Goal: Information Seeking & Learning: Learn about a topic

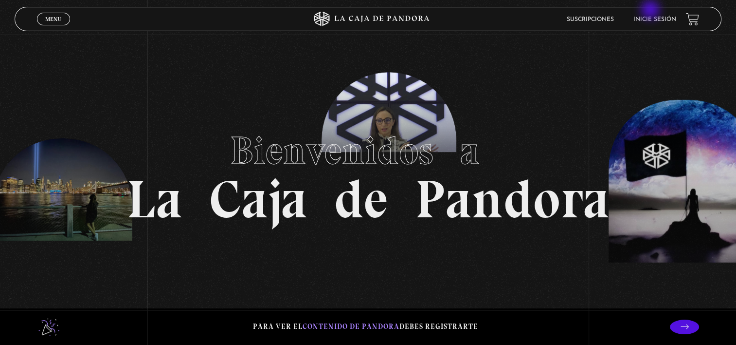
click at [652, 11] on header "Menu Cerrar Suscripciones Inicie sesión" at bounding box center [368, 19] width 707 height 24
click at [657, 20] on link "Inicie sesión" at bounding box center [655, 20] width 43 height 6
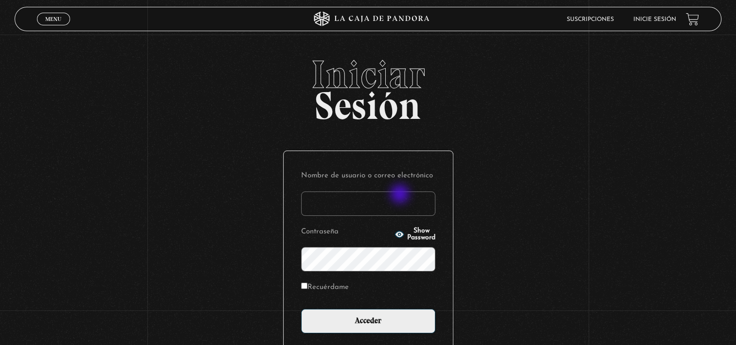
click at [401, 195] on input "Nombre de usuario o correo electrónico" at bounding box center [368, 203] width 134 height 24
type input "forozco3112@gmail.com"
click at [301, 309] on input "Acceder" at bounding box center [368, 321] width 134 height 24
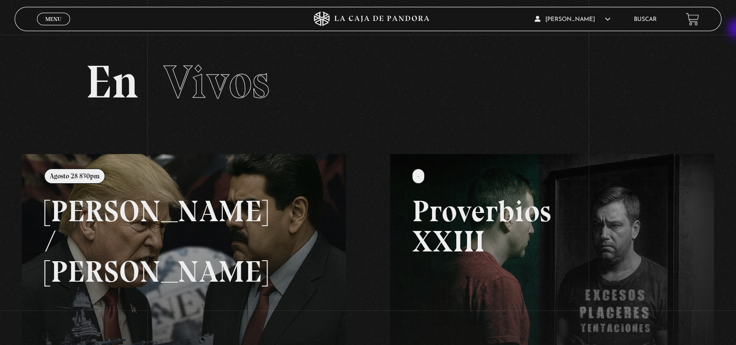
scroll to position [15, 0]
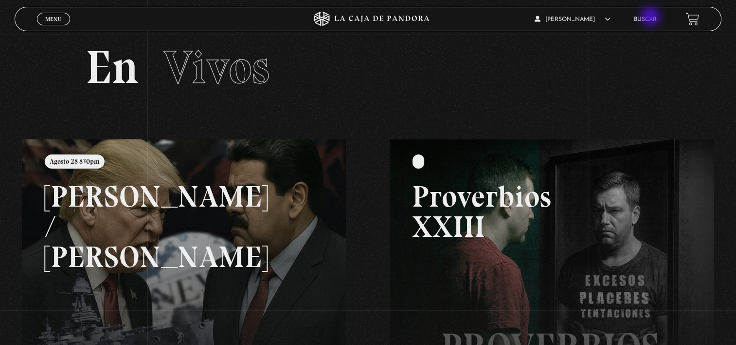
click at [652, 18] on link "Buscar" at bounding box center [645, 20] width 23 height 6
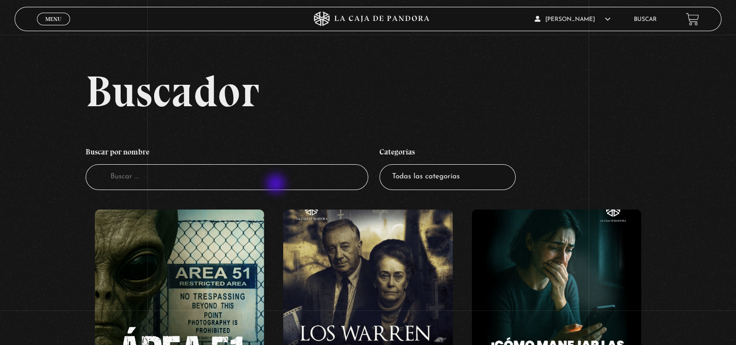
click at [277, 184] on input "Buscador" at bounding box center [227, 177] width 283 height 26
type input "disney"
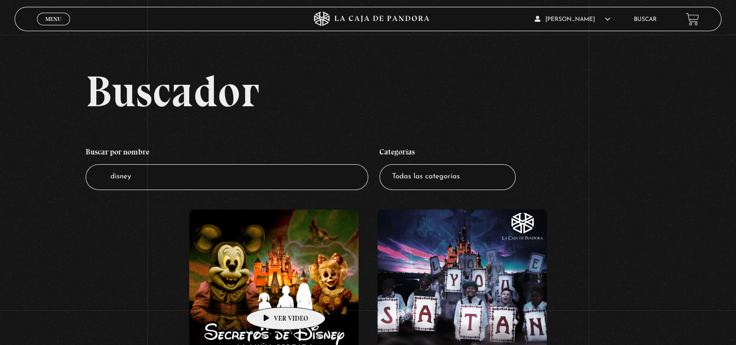
click at [271, 292] on figure at bounding box center [274, 296] width 170 height 175
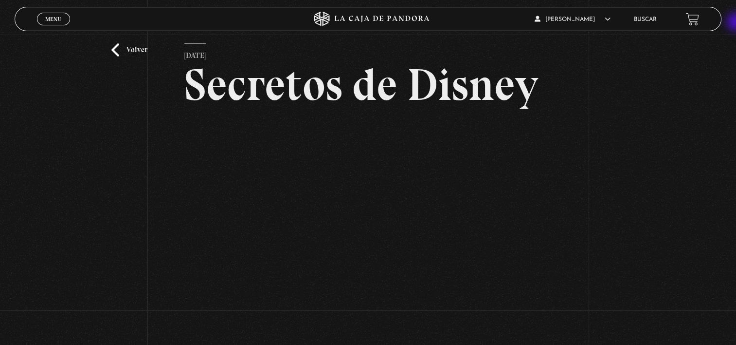
scroll to position [43, 0]
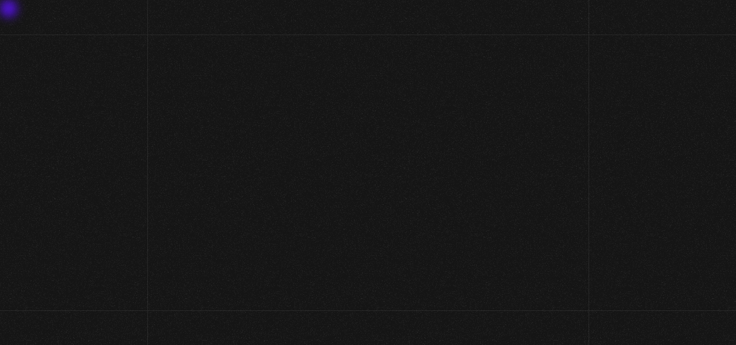
scroll to position [43, 0]
